Goal: Go to known website: Access a specific website the user already knows

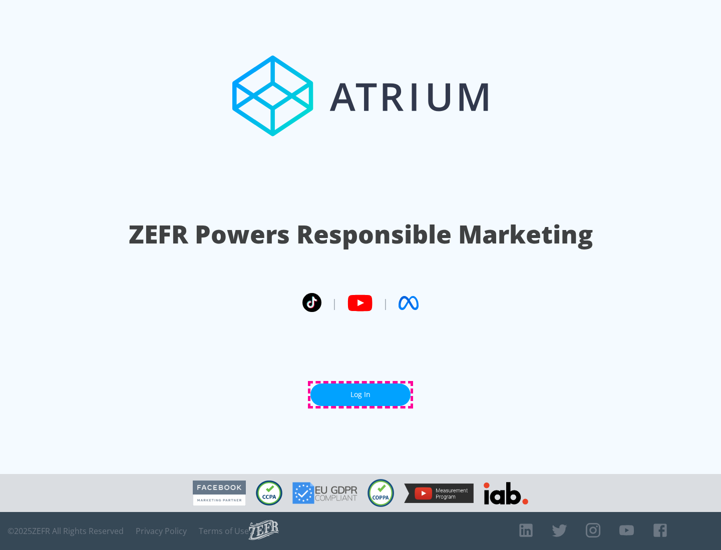
click at [360, 395] on link "Log In" at bounding box center [360, 395] width 100 height 23
